Goal: Task Accomplishment & Management: Complete application form

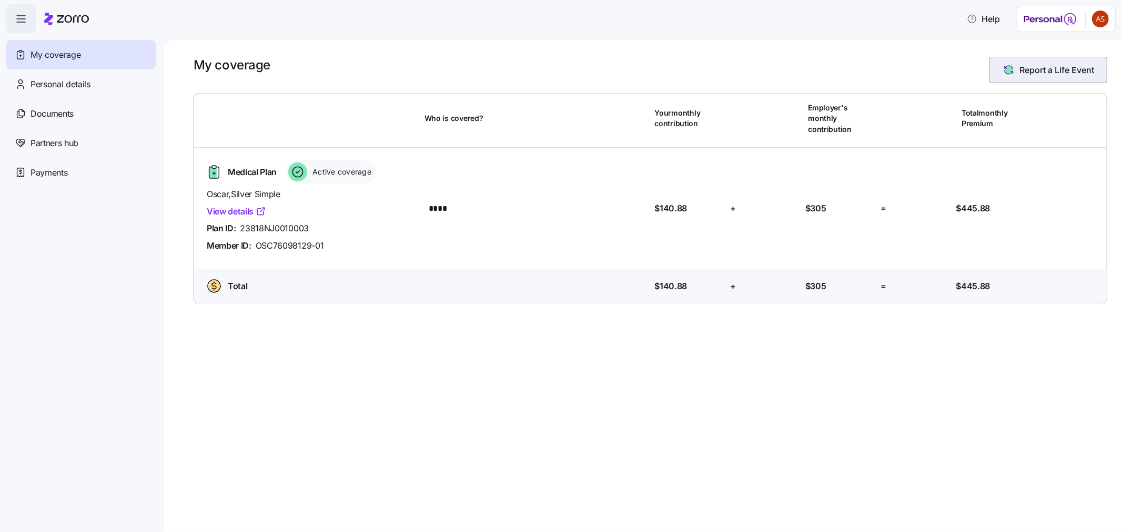
click at [1027, 68] on span "Report a Life Event" at bounding box center [1056, 70] width 75 height 13
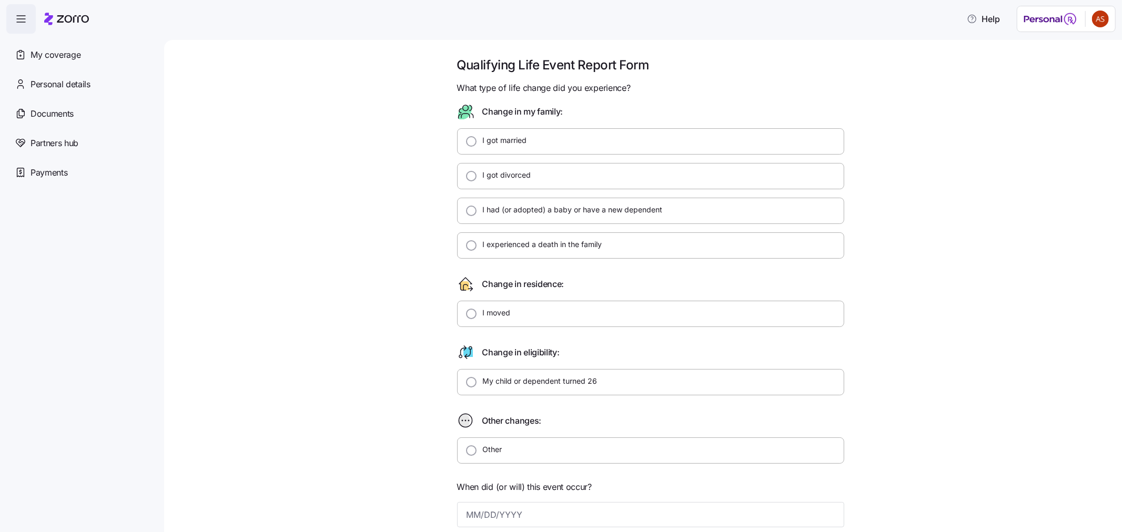
click at [542, 135] on div "I got married" at bounding box center [650, 141] width 387 height 26
radio input "true"
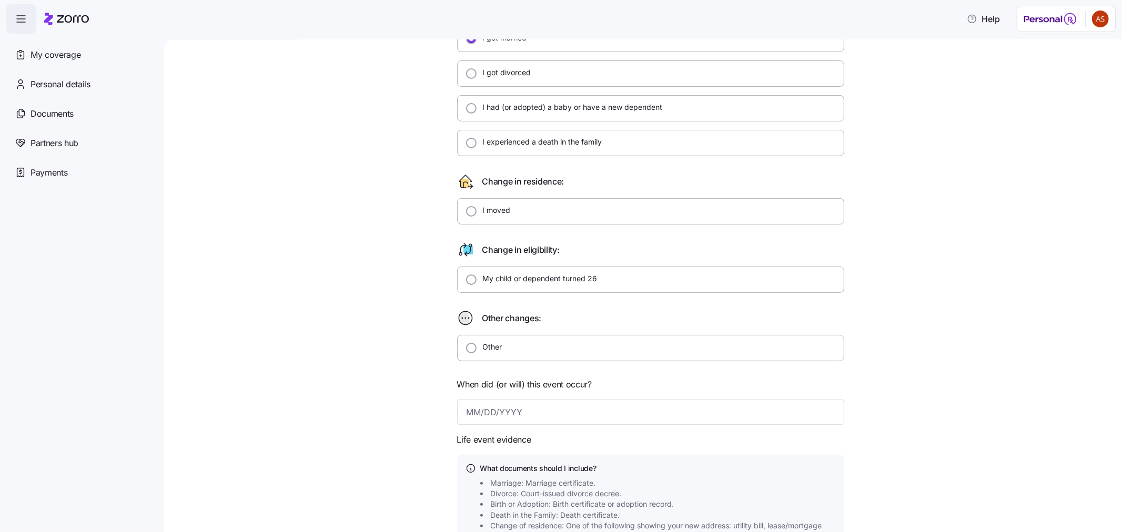
scroll to position [319, 0]
